Goal: Find specific page/section: Find specific page/section

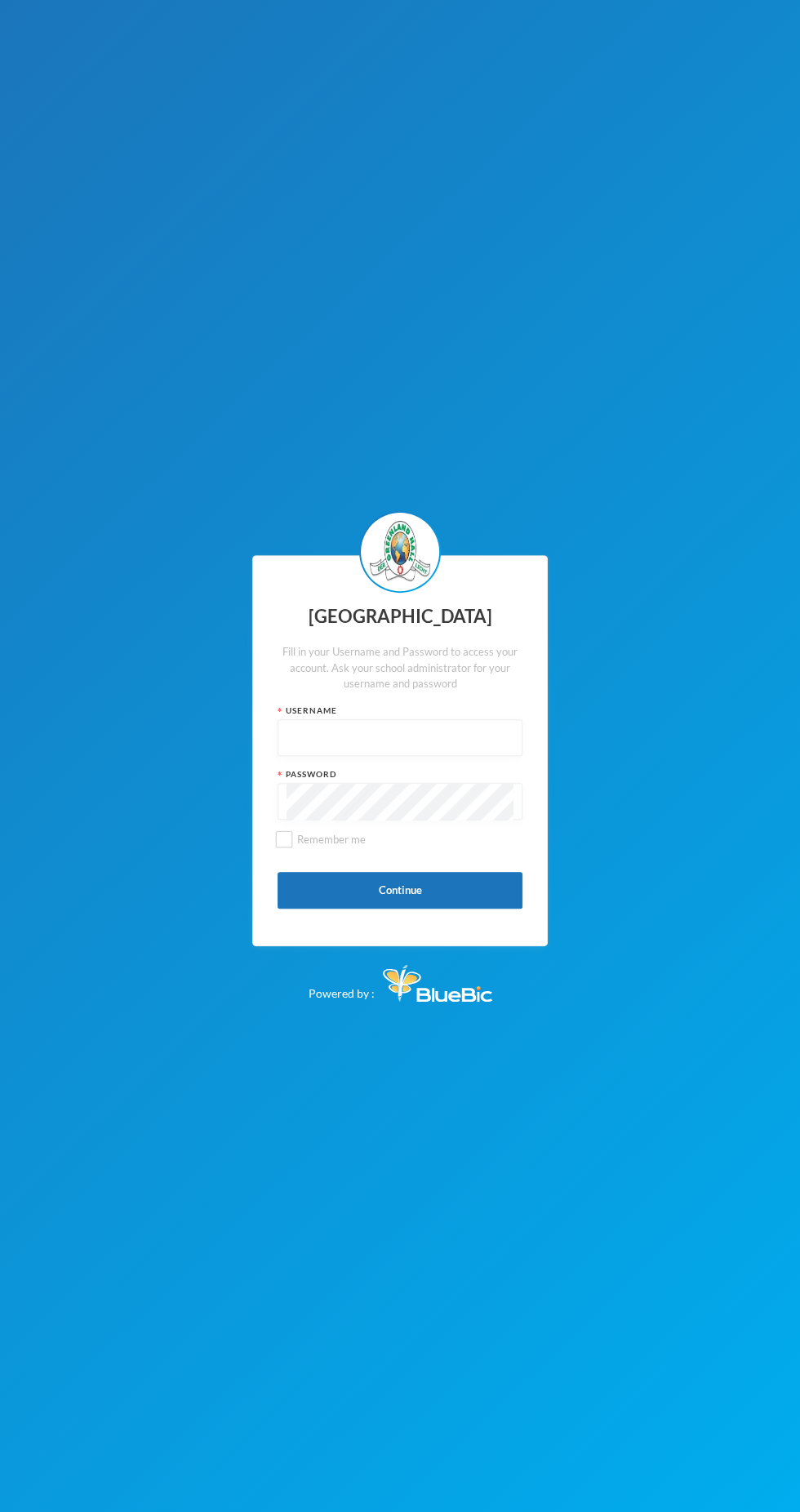
click at [457, 737] on input "text" at bounding box center [399, 739] width 227 height 37
type input "Glh25cs01"
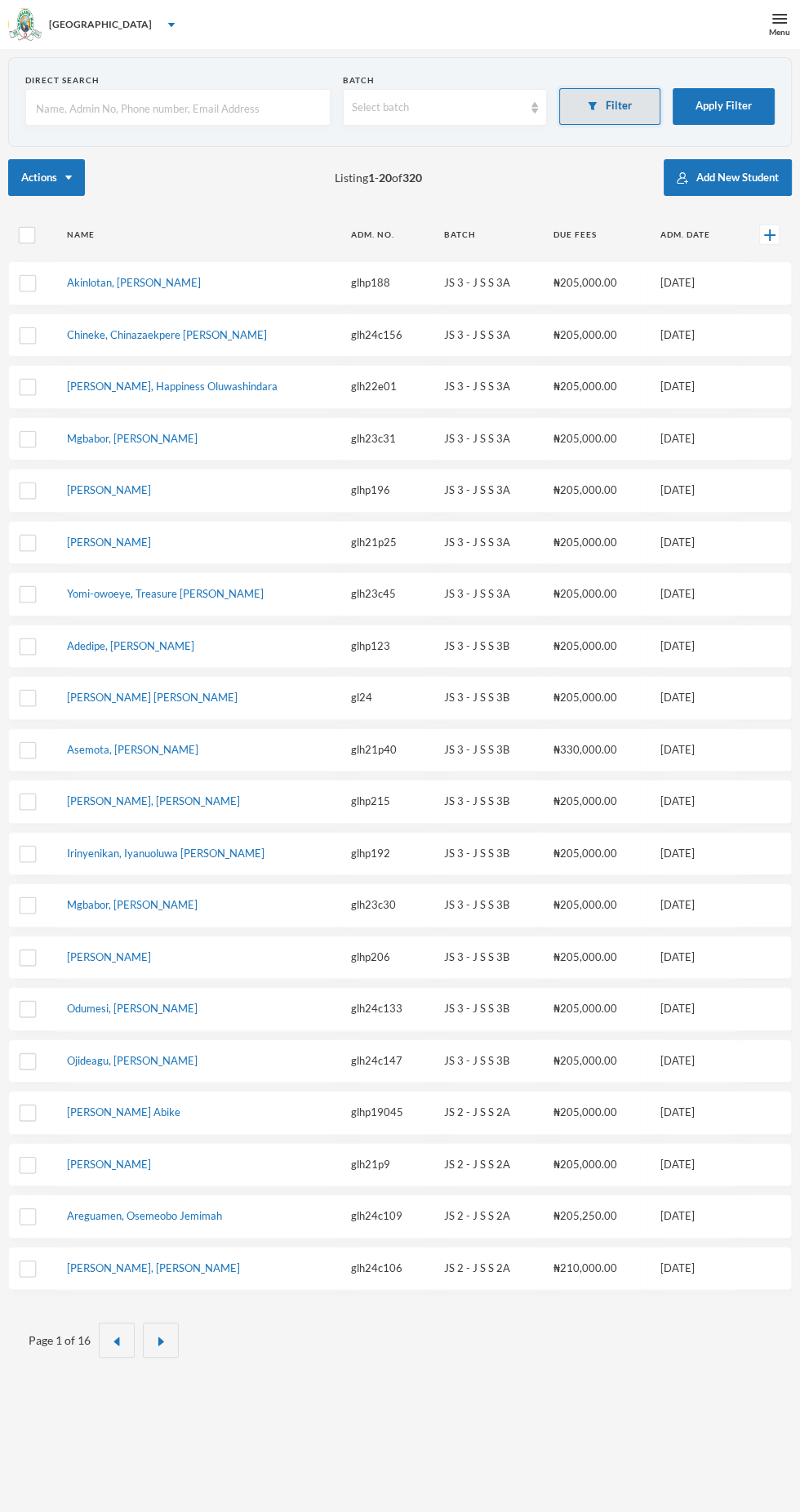
click at [618, 106] on button "Filter" at bounding box center [610, 106] width 102 height 37
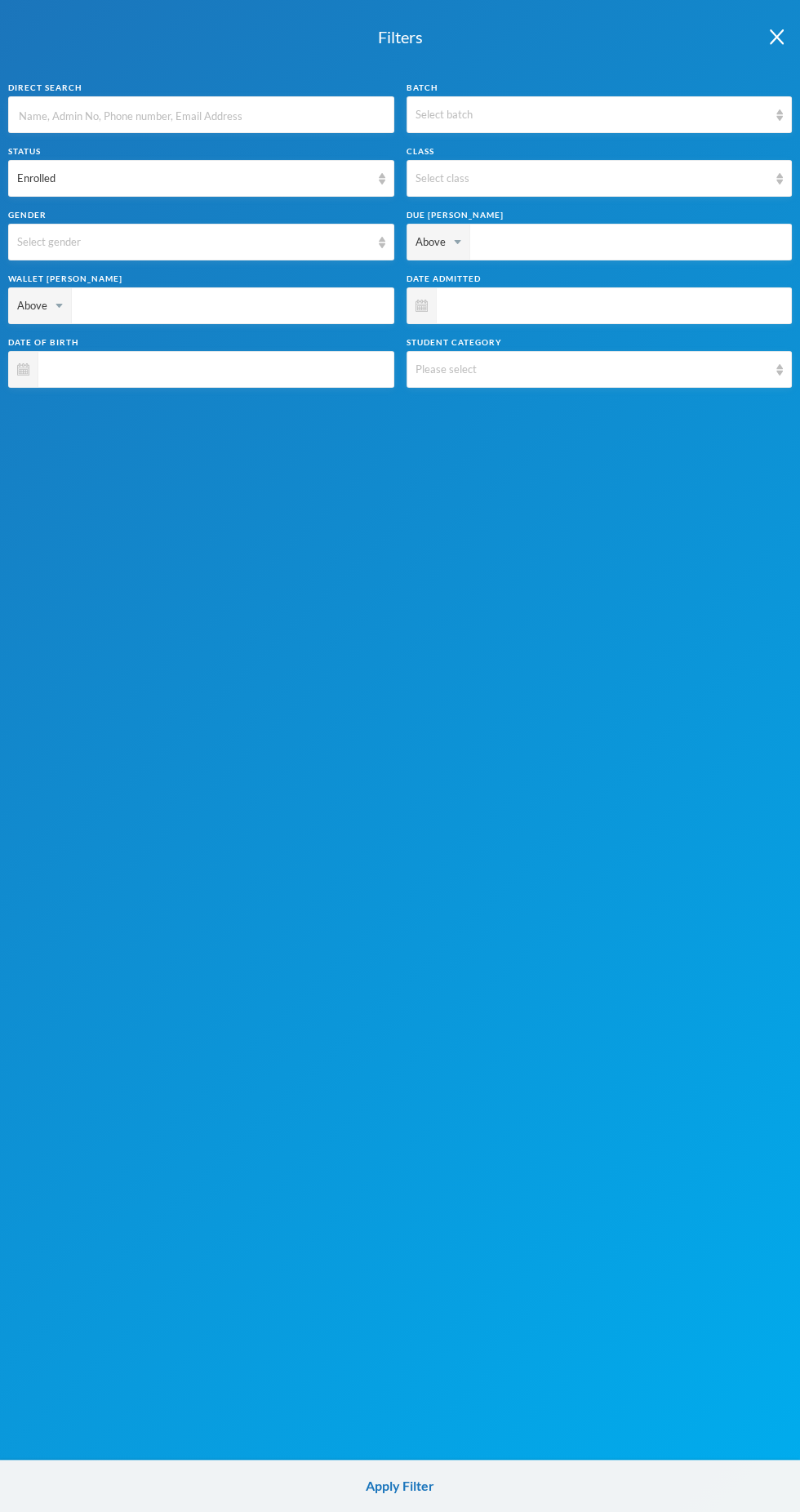
click at [139, 100] on input "text" at bounding box center [201, 116] width 368 height 37
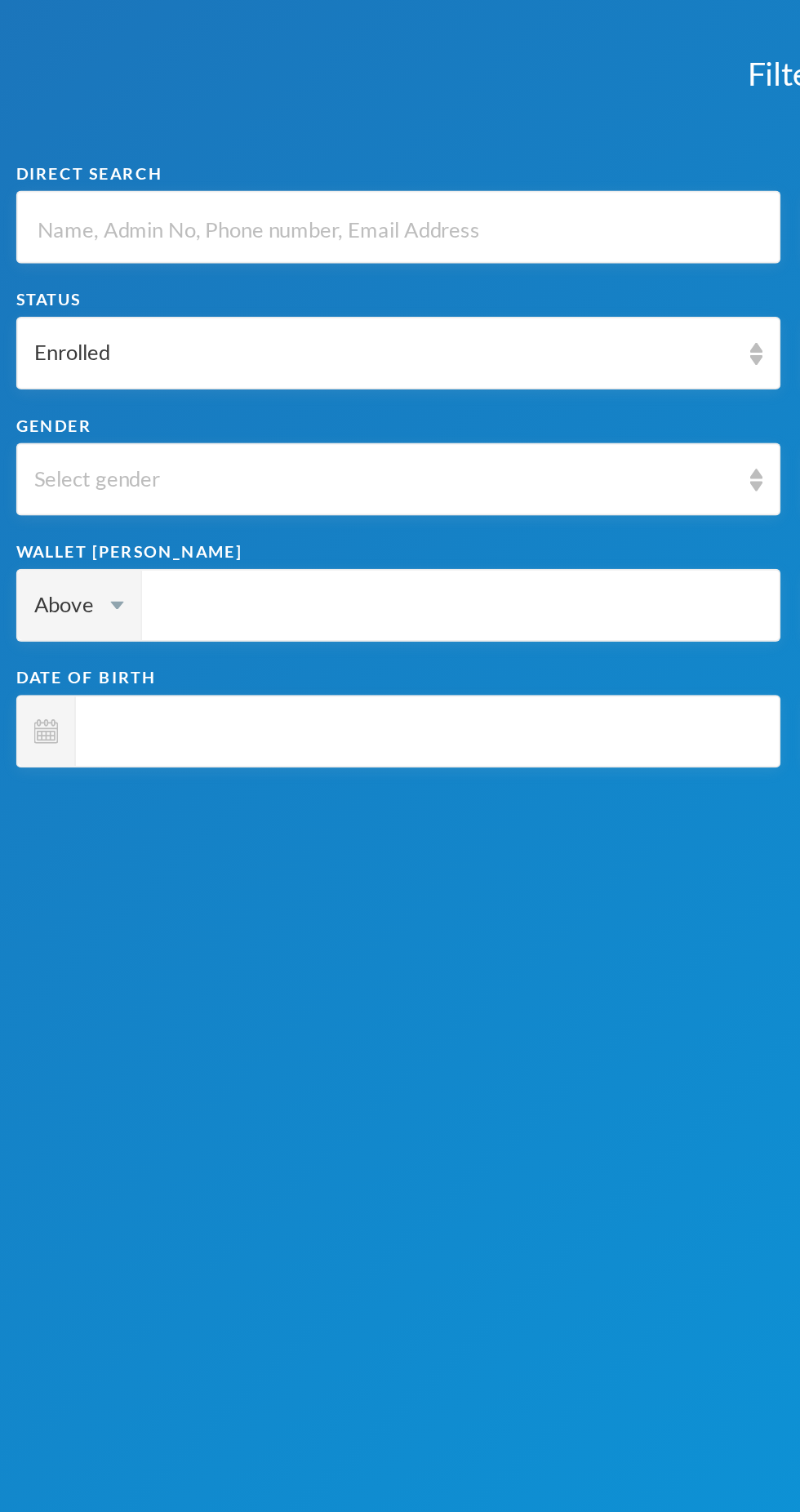
type input "I"
type input "Ib"
type input "Ibr"
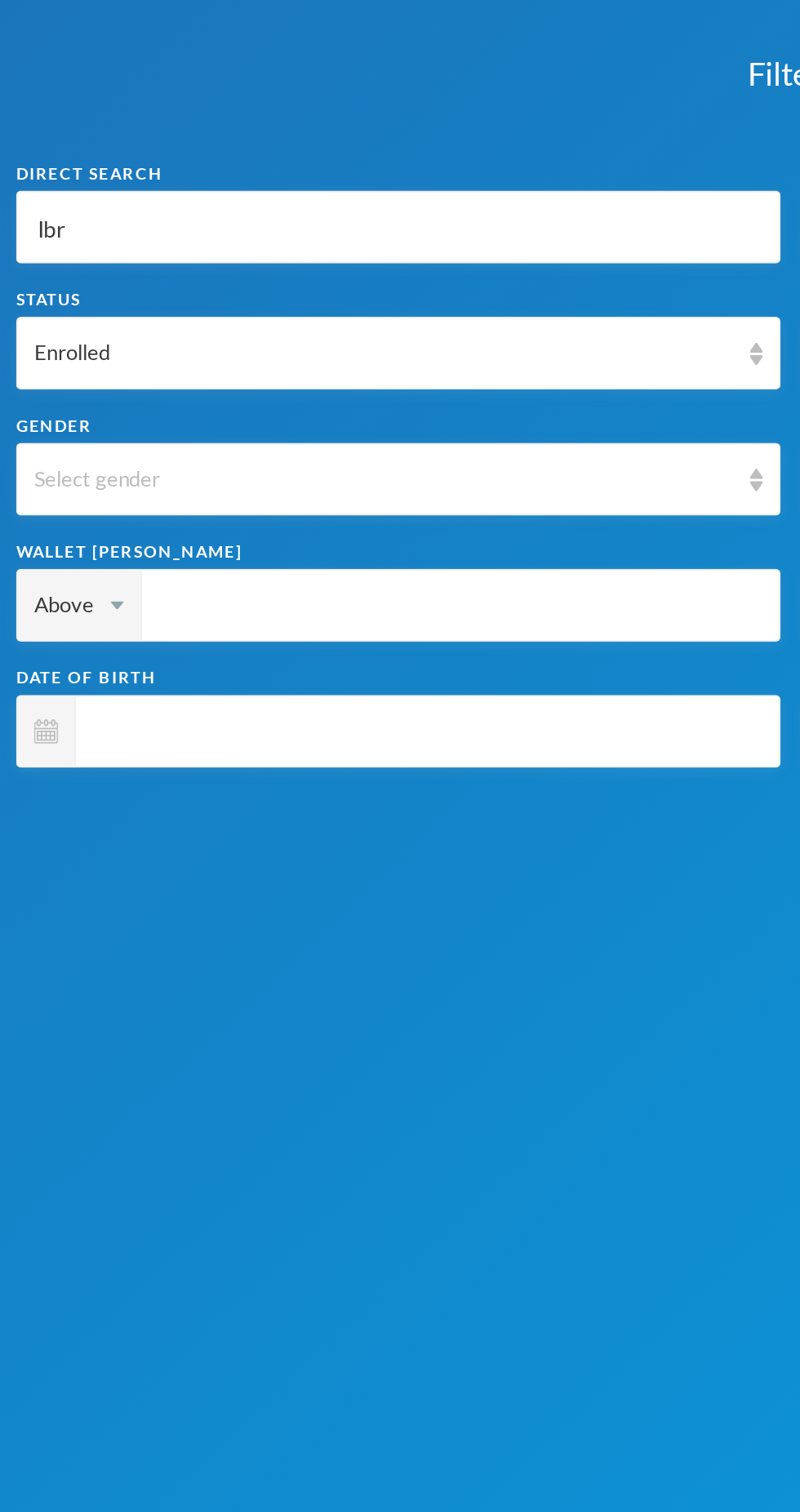
type input "Ibr"
type input "Ibra"
type input "[PERSON_NAME]"
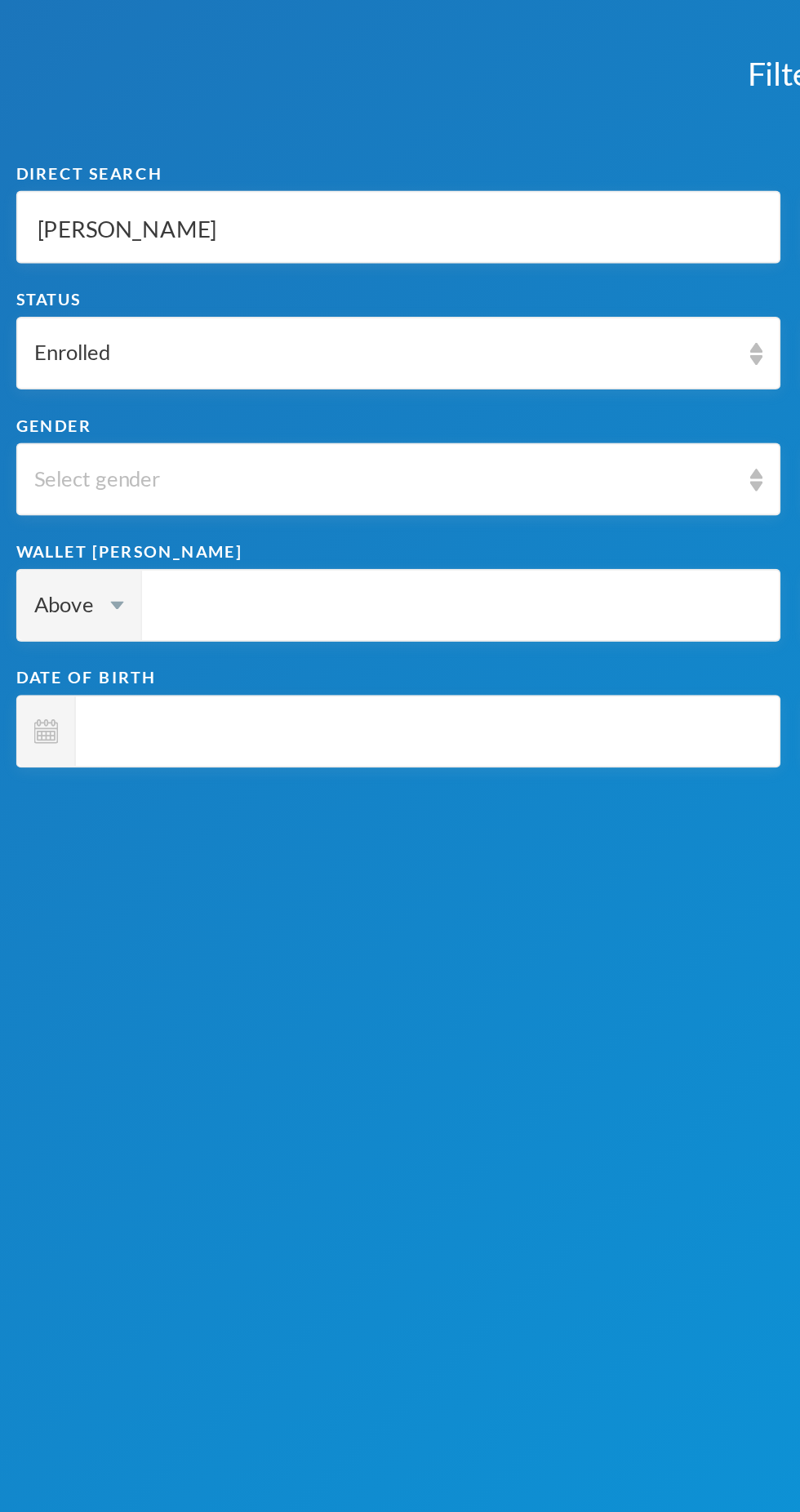
type input "Ibra"
type input "[PERSON_NAME]"
type input "Ibraji"
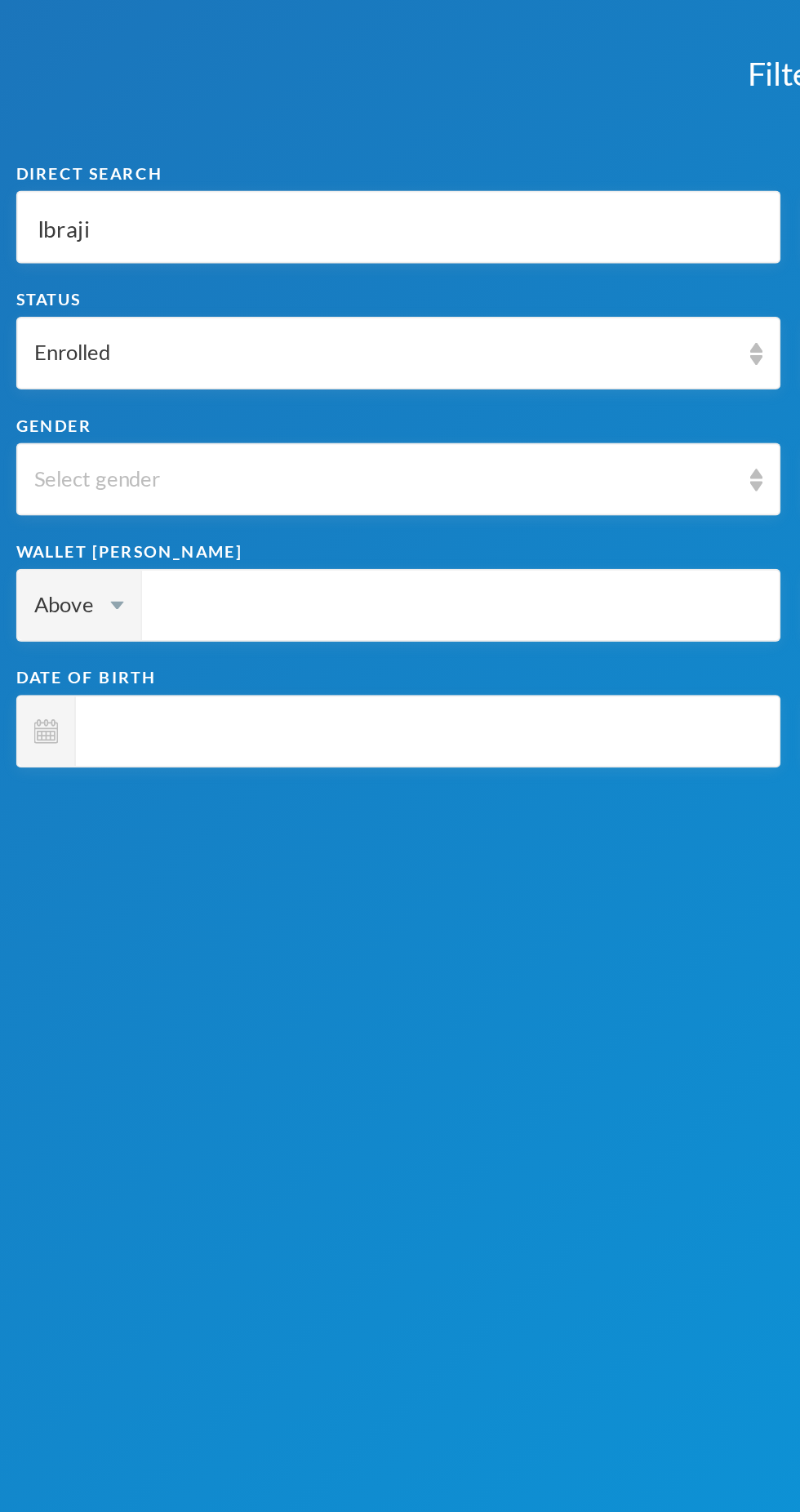
type input "Ibraji"
type input "Ibrajim"
type input "Ibraji"
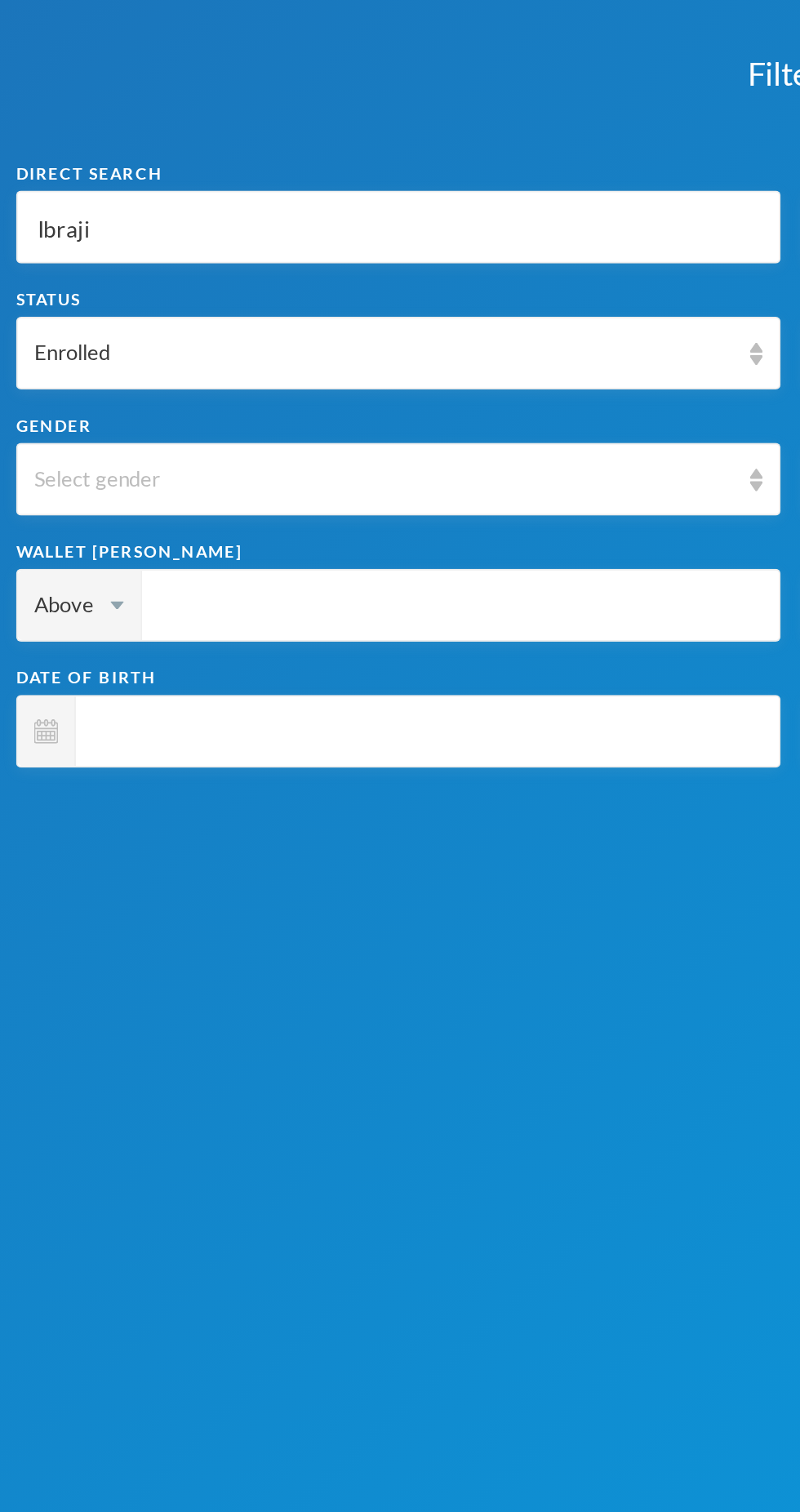
type input "[PERSON_NAME]"
type input "Ibra"
type input "Ibrah"
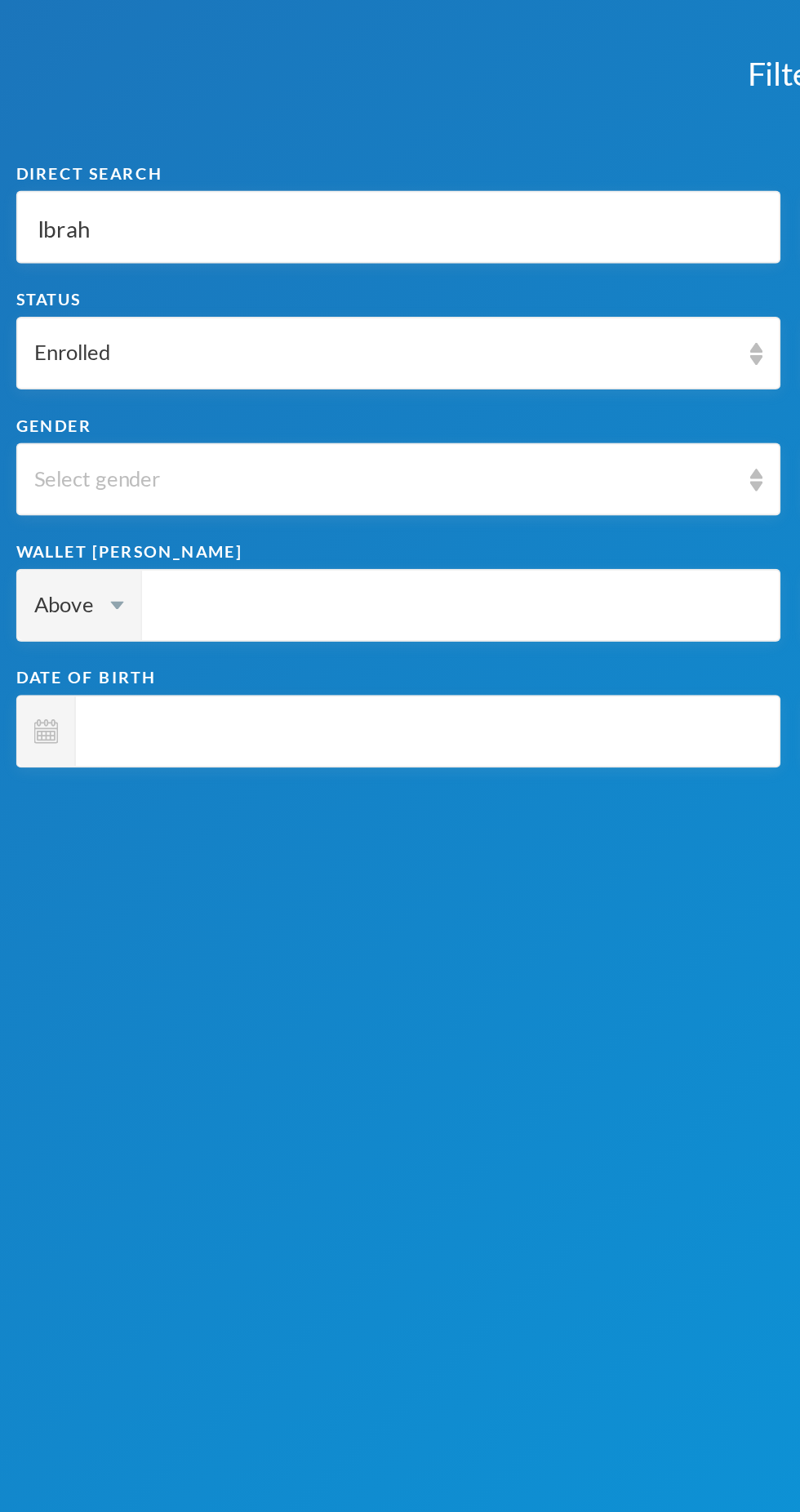
type input "Ibrah"
type input "Ibrahi"
type input "[PERSON_NAME]"
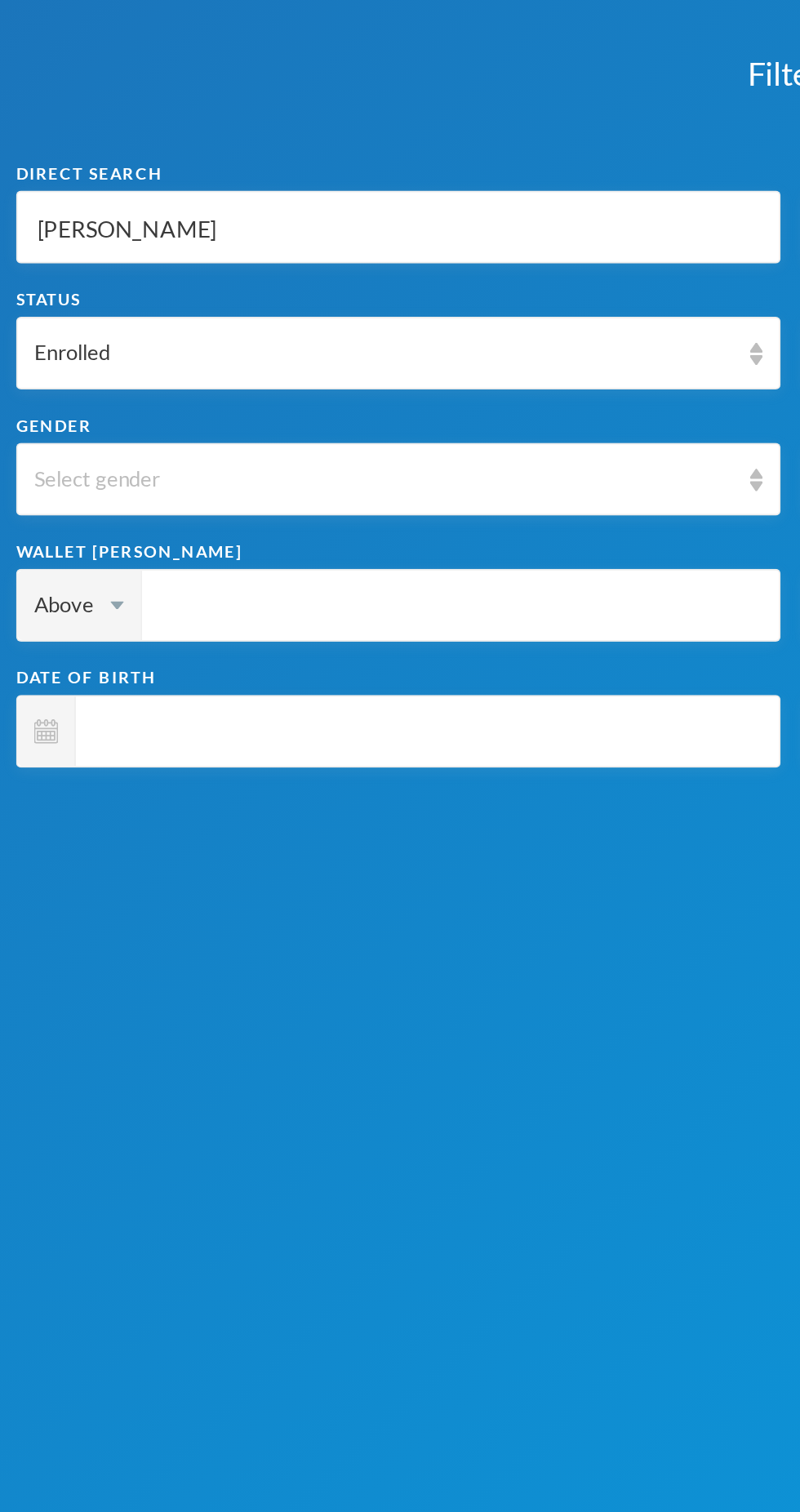
type input "[PERSON_NAME]"
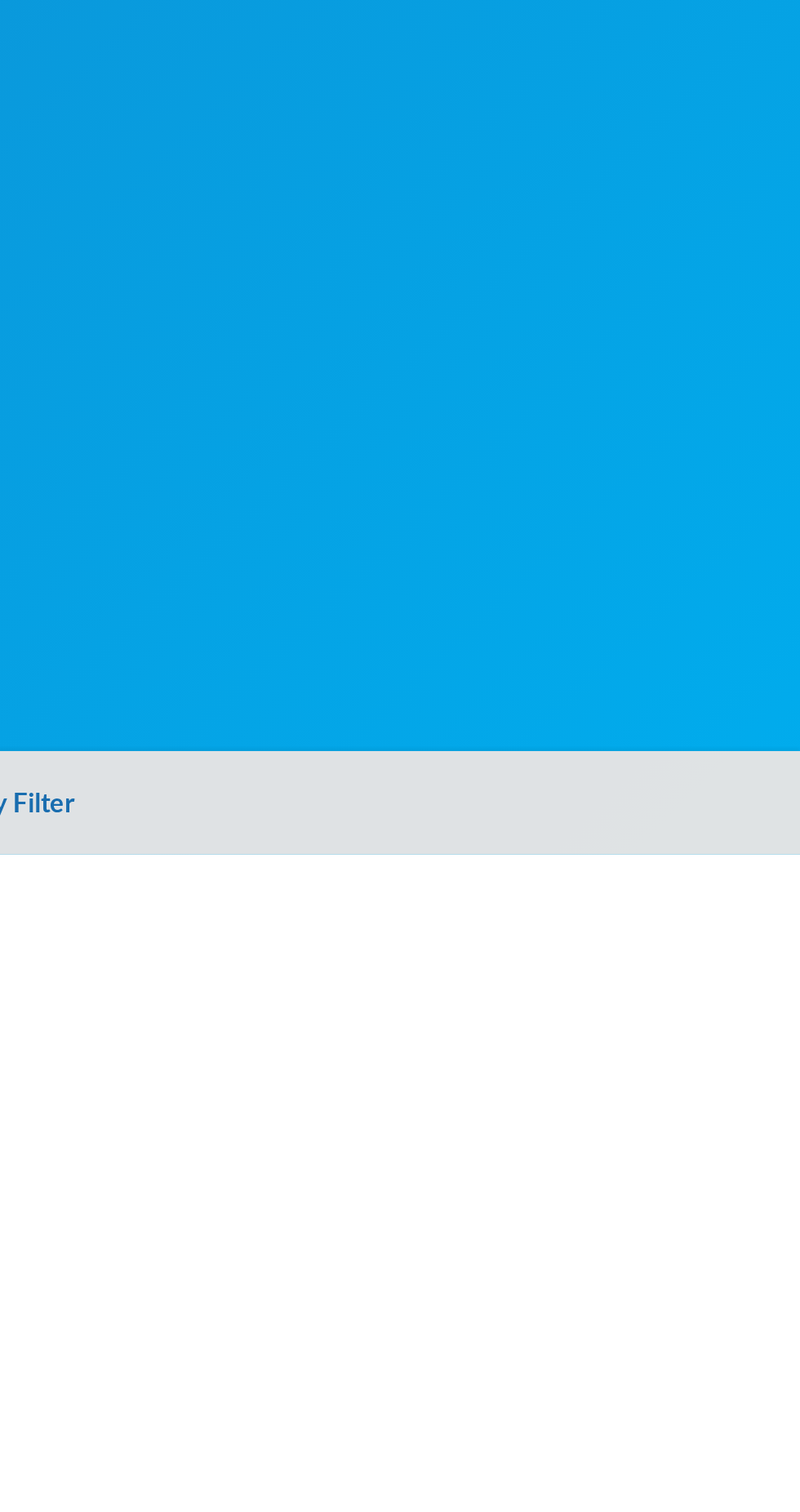
click at [417, 1490] on button "Apply Filter" at bounding box center [400, 1486] width 800 height 52
